Goal: Navigation & Orientation: Find specific page/section

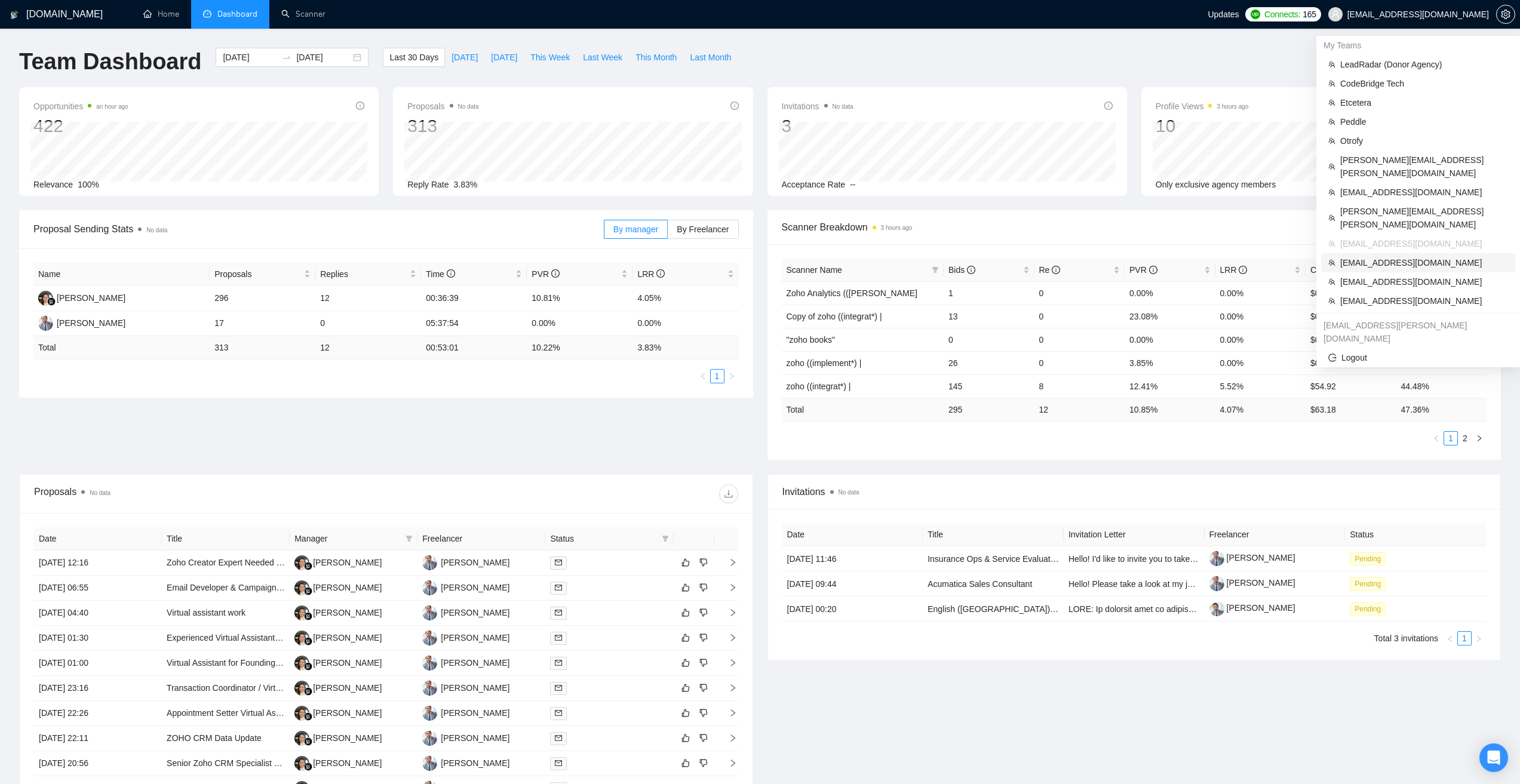
click at [1370, 256] on span "[EMAIL_ADDRESS][DOMAIN_NAME]" at bounding box center [1424, 263] width 168 height 13
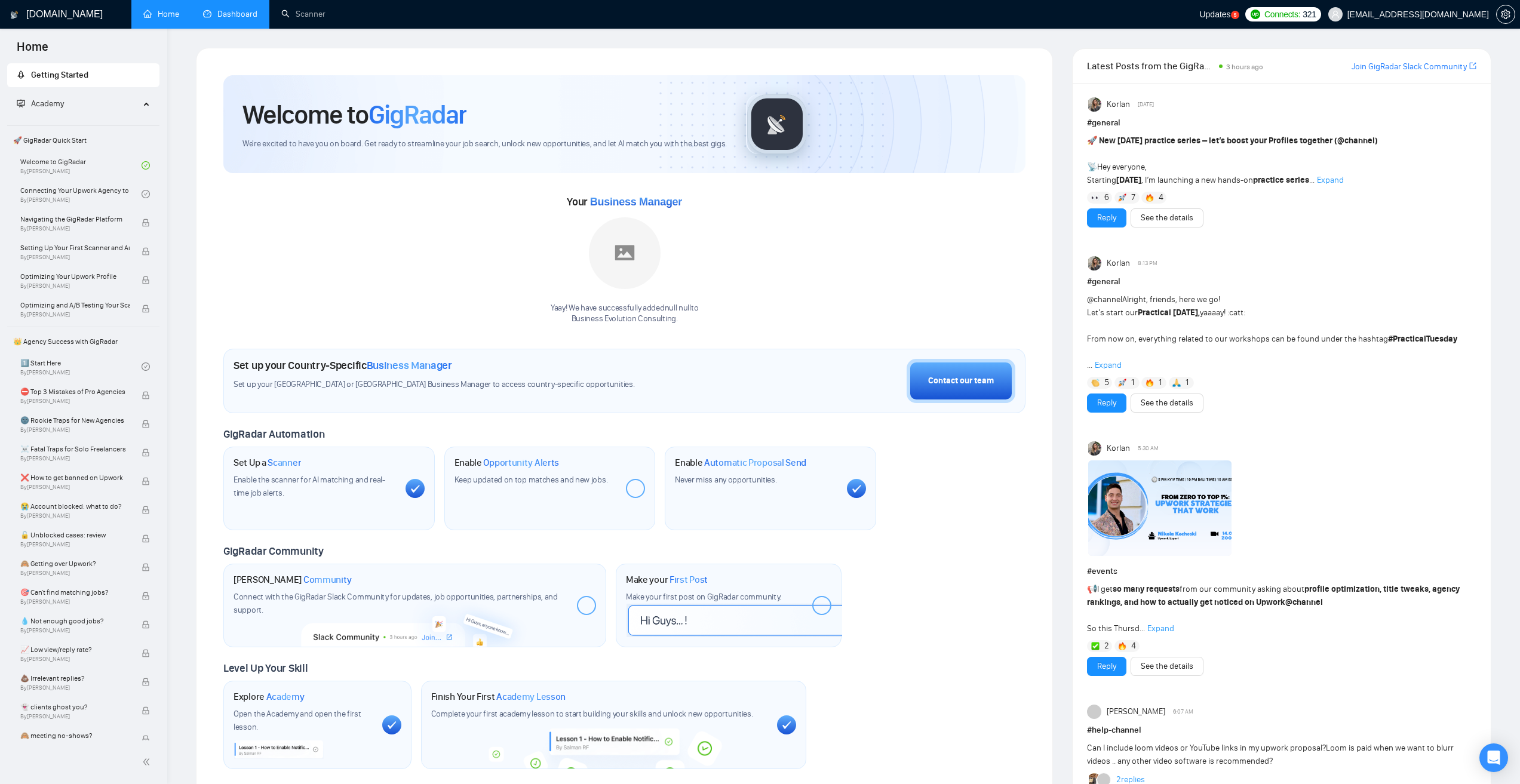
click at [214, 9] on link "Dashboard" at bounding box center [231, 14] width 54 height 10
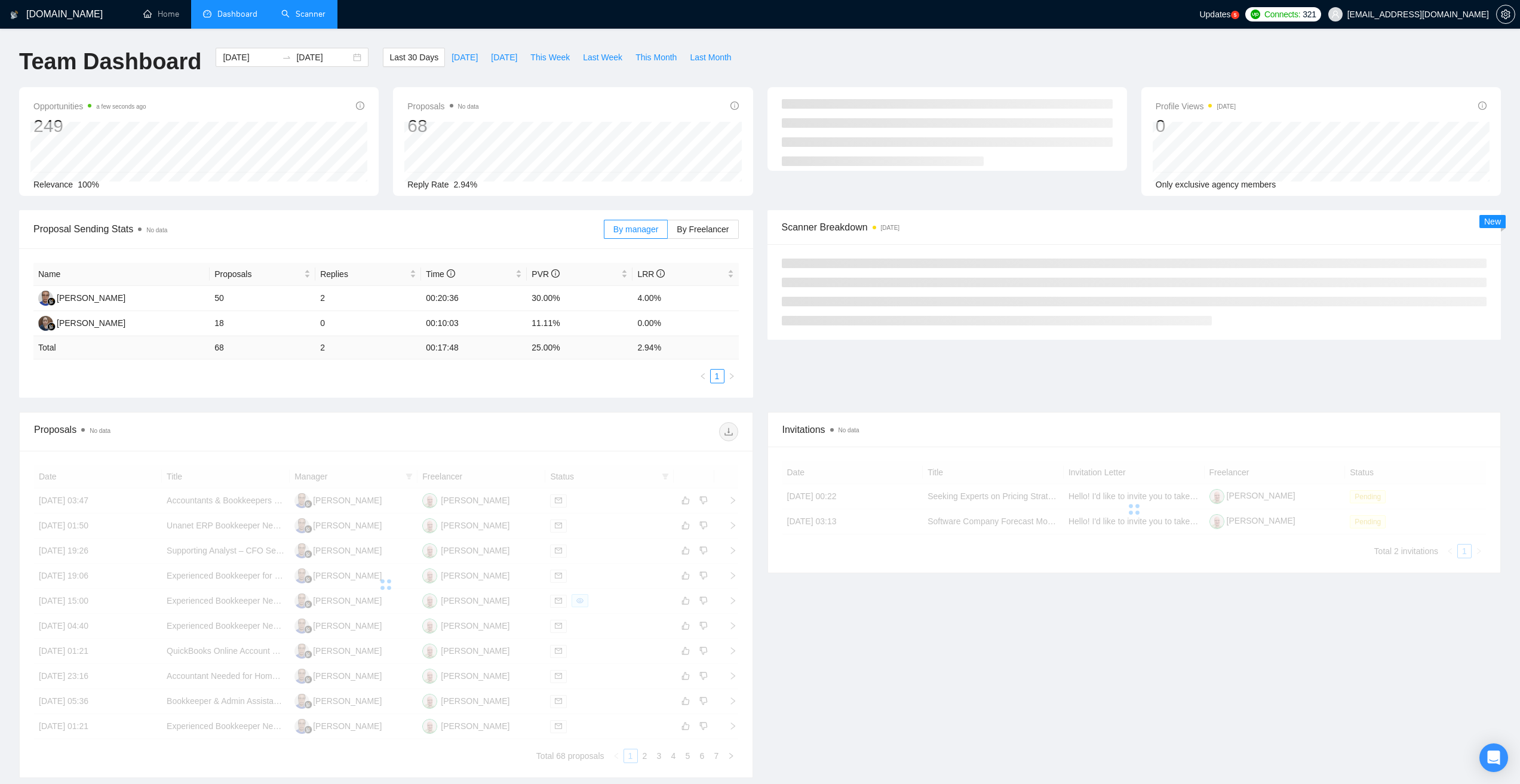
click at [322, 16] on link "Scanner" at bounding box center [303, 14] width 44 height 10
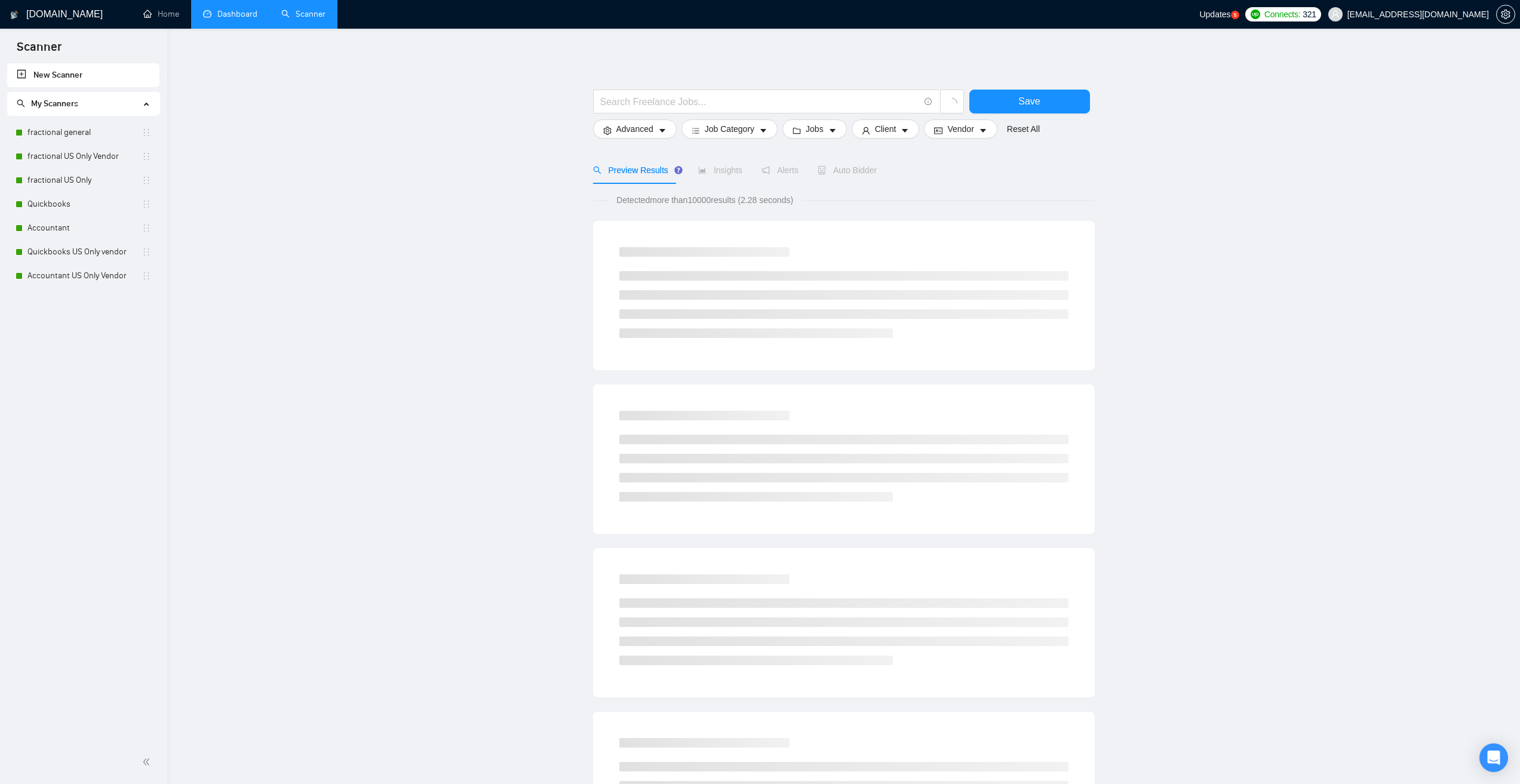
click at [241, 19] on link "Dashboard" at bounding box center [231, 14] width 54 height 10
